Goal: Transaction & Acquisition: Purchase product/service

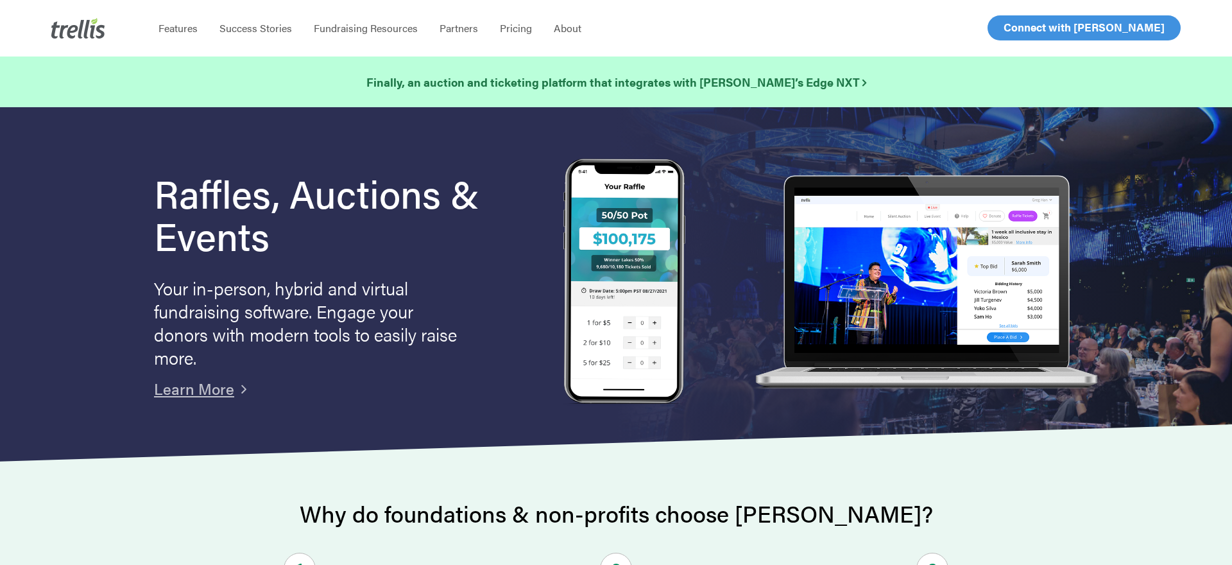
click at [1028, 26] on span "Log In" at bounding box center [1018, 27] width 31 height 15
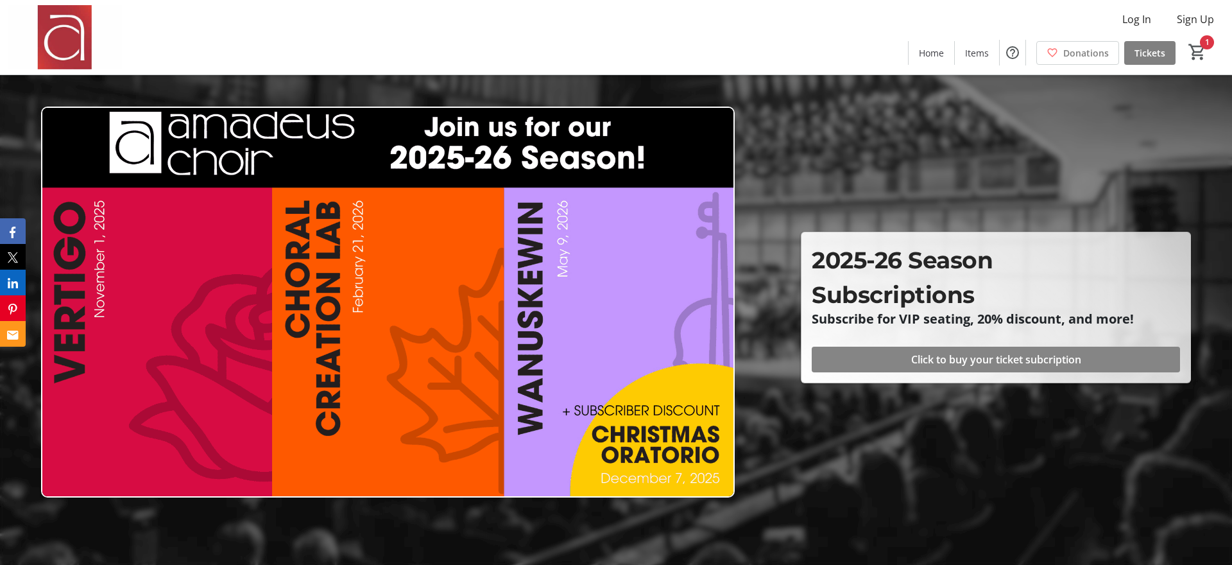
click at [984, 361] on span "Click to buy your ticket subcription" at bounding box center [996, 359] width 170 height 15
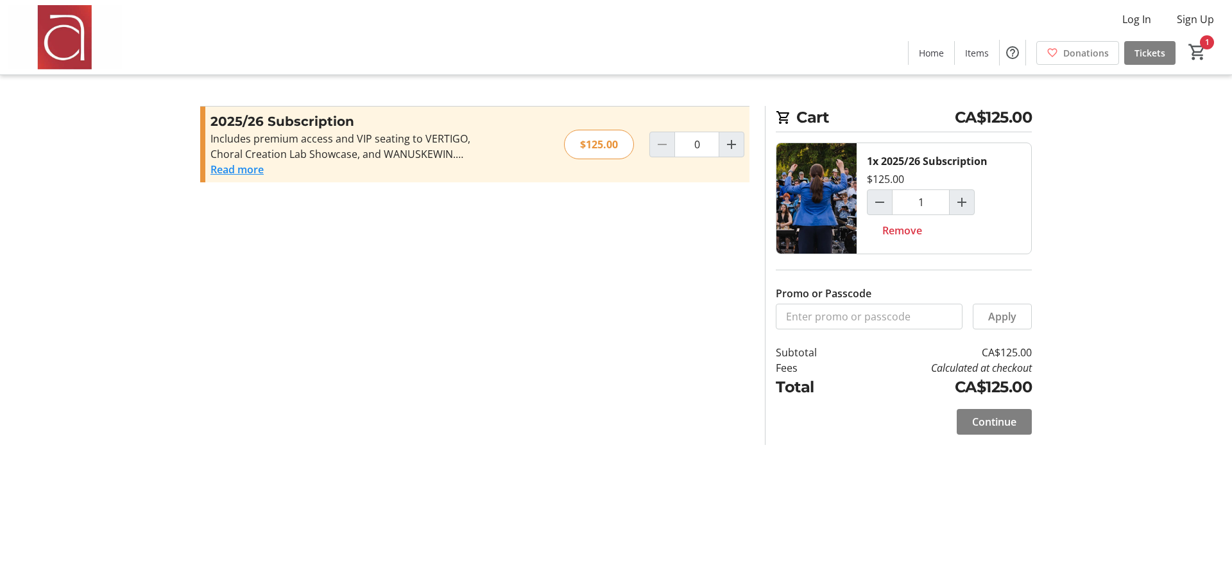
type input "1"
click at [885, 323] on input "Promo or Passcode" at bounding box center [869, 316] width 187 height 26
type input "sop1"
click at [1022, 312] on span at bounding box center [1002, 316] width 58 height 31
